Goal: Task Accomplishment & Management: Complete application form

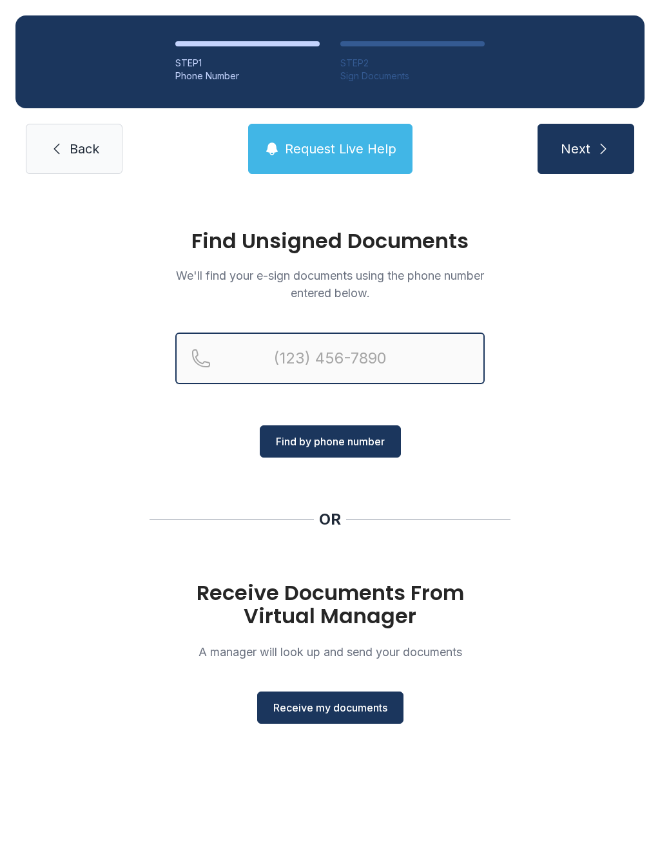
click at [409, 351] on input "Reservation phone number" at bounding box center [330, 359] width 310 height 52
type input "[PHONE_NUMBER]"
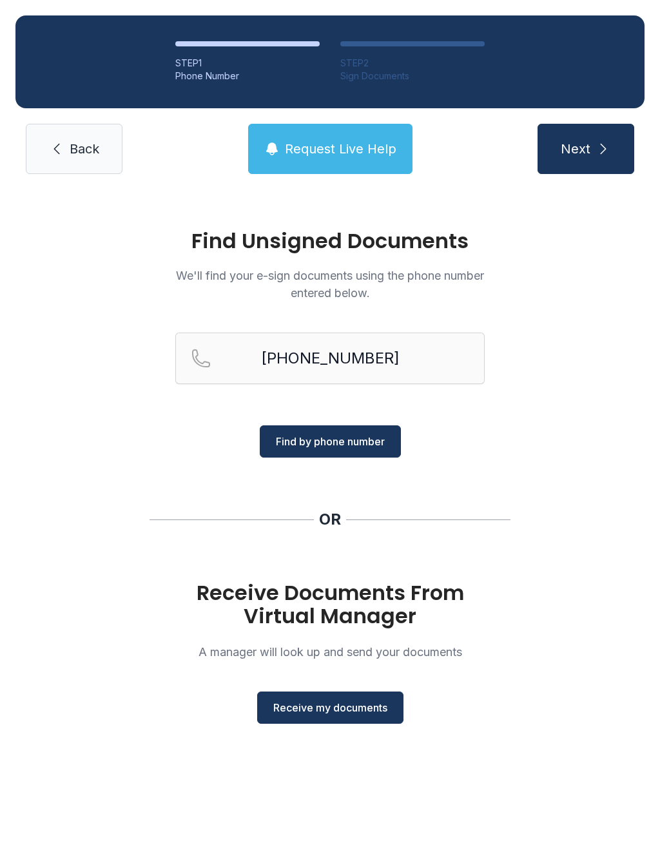
click at [365, 448] on span "Find by phone number" at bounding box center [330, 441] width 109 height 15
click at [330, 455] on button "Find by phone number" at bounding box center [330, 442] width 141 height 32
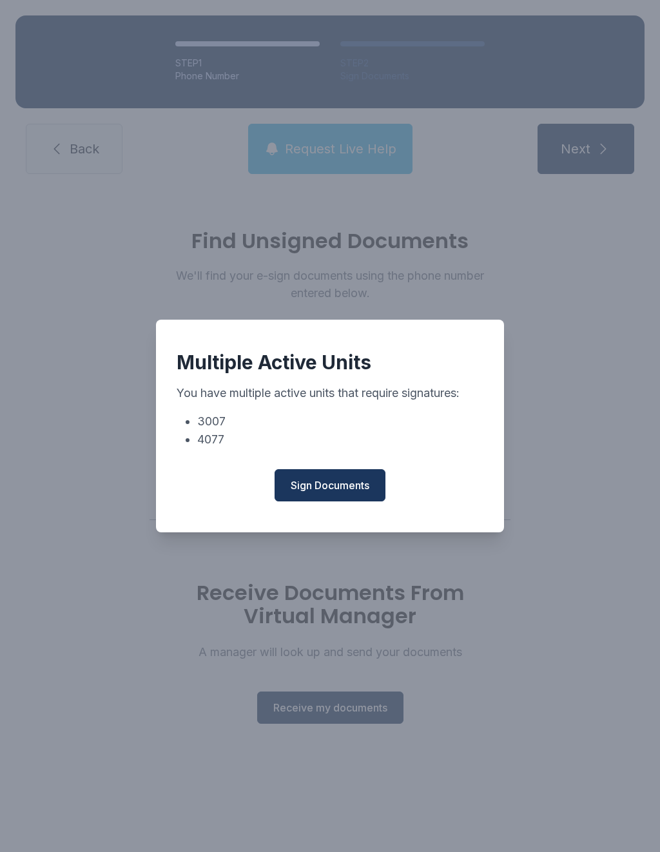
click at [324, 500] on button "Sign Documents" at bounding box center [330, 485] width 111 height 32
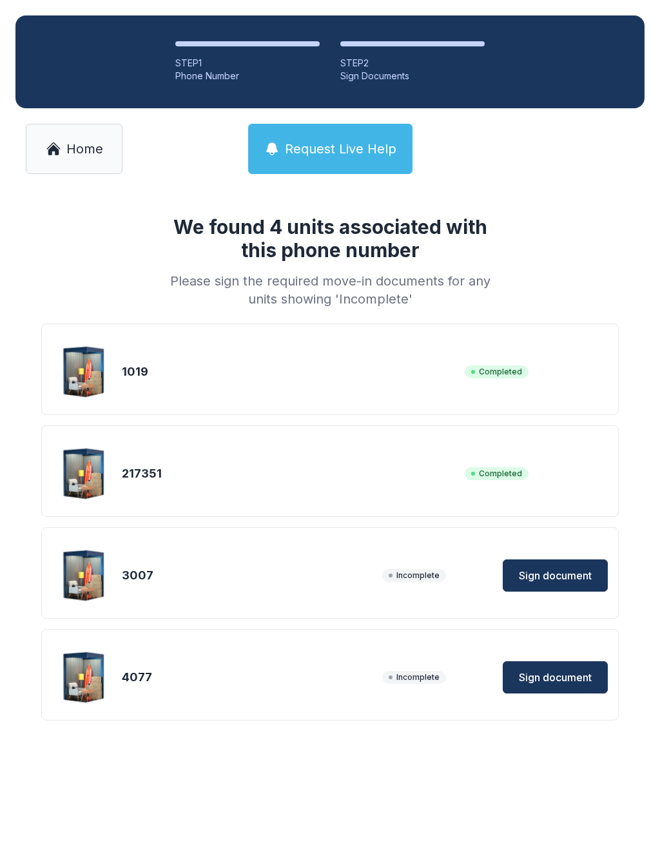
click at [184, 708] on div "4077 Incomplete Sign document" at bounding box center [330, 677] width 556 height 64
click at [552, 692] on button "Sign document" at bounding box center [555, 678] width 105 height 32
click at [177, 473] on div "217351" at bounding box center [291, 474] width 338 height 18
click at [517, 485] on div "217351 Completed" at bounding box center [330, 474] width 556 height 64
click at [551, 572] on span "Sign document" at bounding box center [555, 575] width 73 height 15
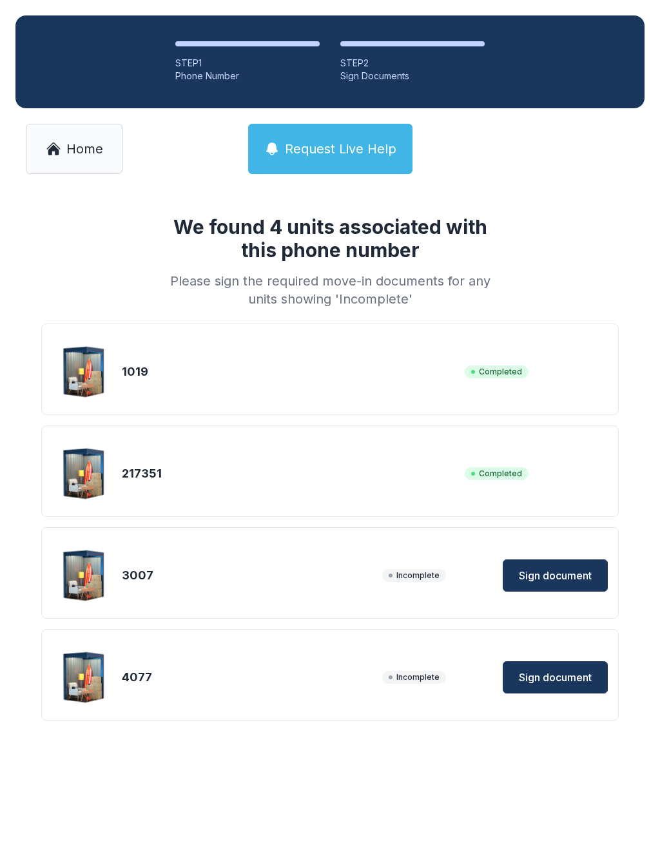
click at [77, 161] on link "Home" at bounding box center [74, 149] width 97 height 50
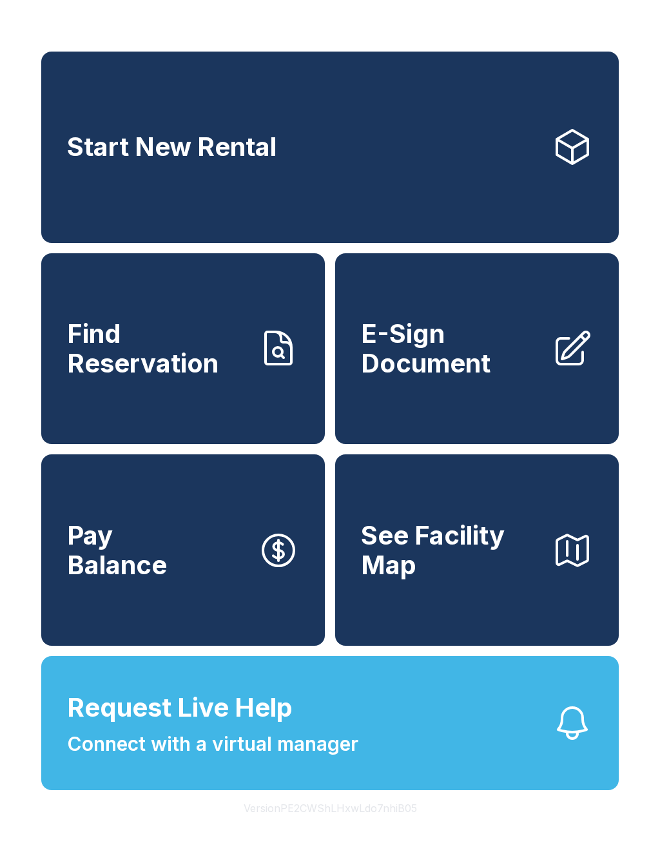
click at [429, 378] on span "E-Sign Document" at bounding box center [451, 348] width 181 height 59
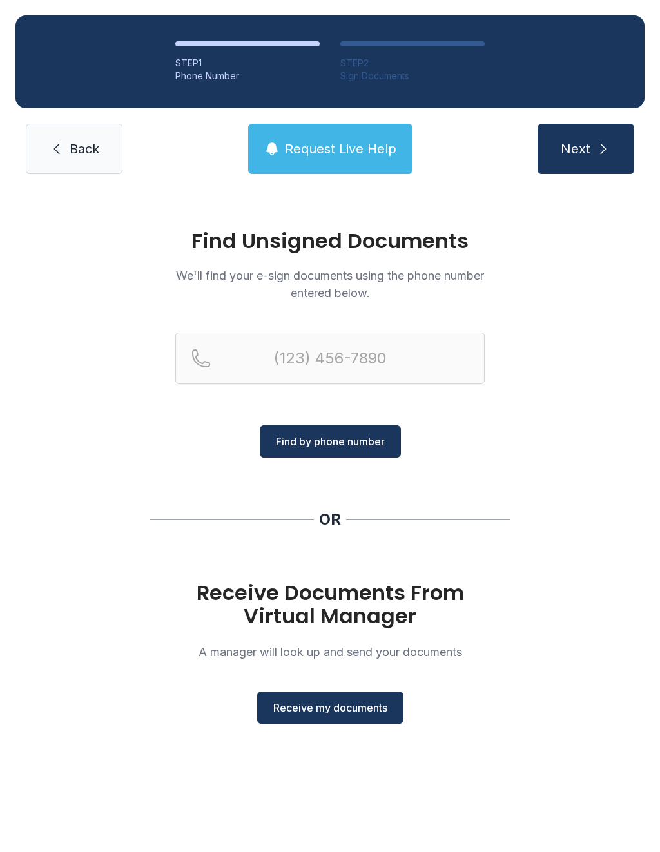
click at [326, 699] on button "Receive my documents" at bounding box center [330, 708] width 146 height 32
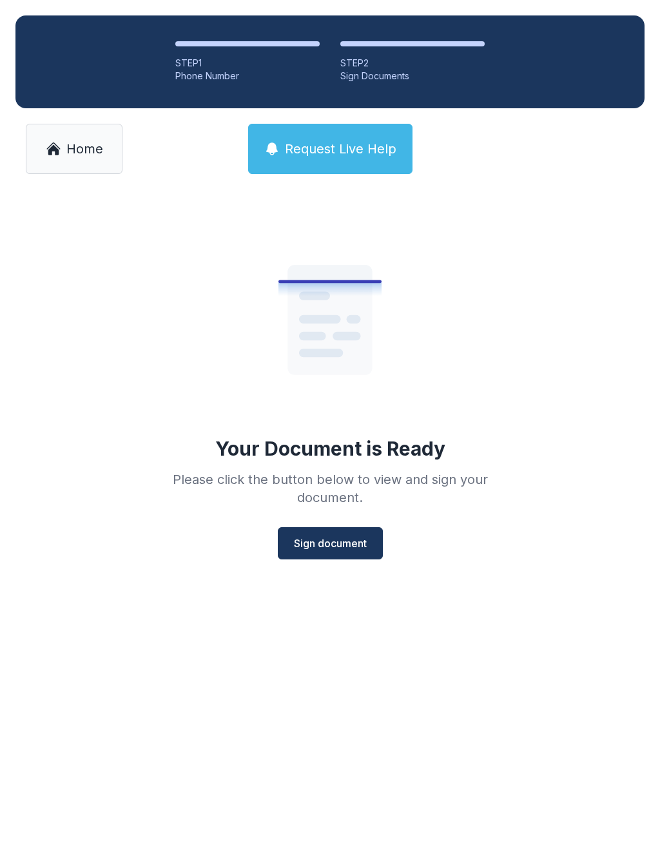
click at [341, 554] on button "Sign document" at bounding box center [330, 543] width 105 height 32
click at [351, 556] on button "Sign document" at bounding box center [330, 543] width 105 height 32
click at [95, 154] on span "Home" at bounding box center [84, 149] width 37 height 18
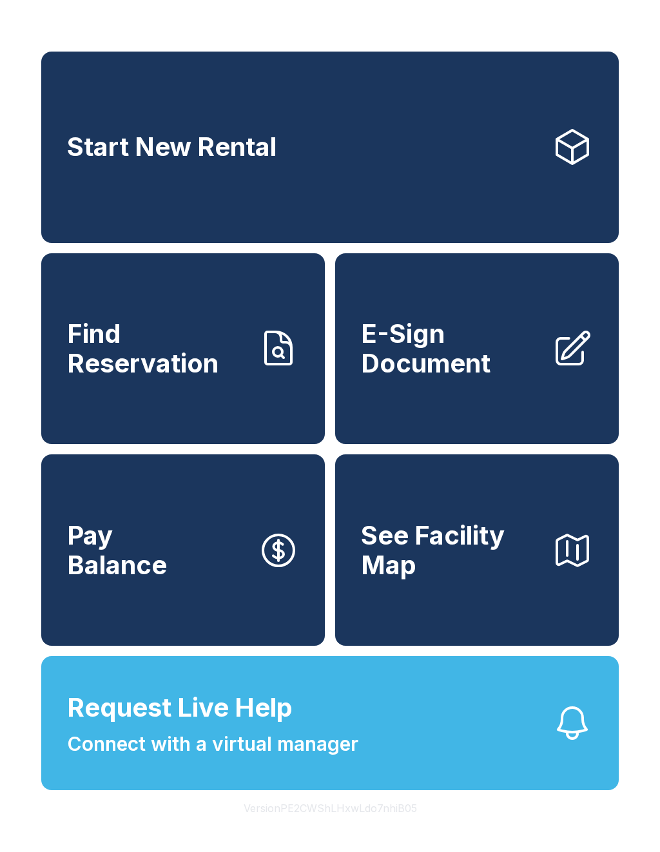
click at [478, 368] on span "E-Sign Document" at bounding box center [451, 348] width 181 height 59
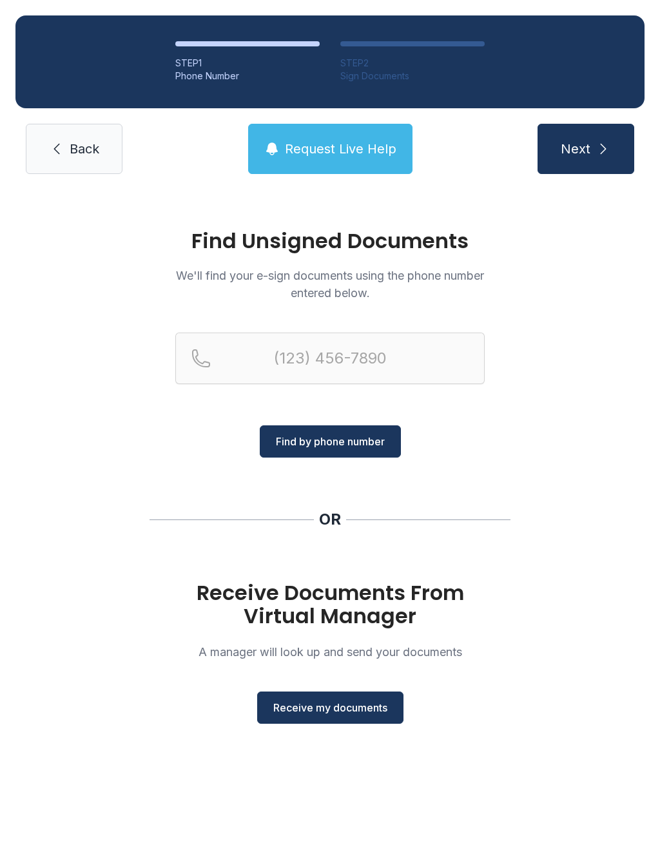
click at [321, 704] on span "Receive my documents" at bounding box center [330, 707] width 114 height 15
